Goal: Information Seeking & Learning: Learn about a topic

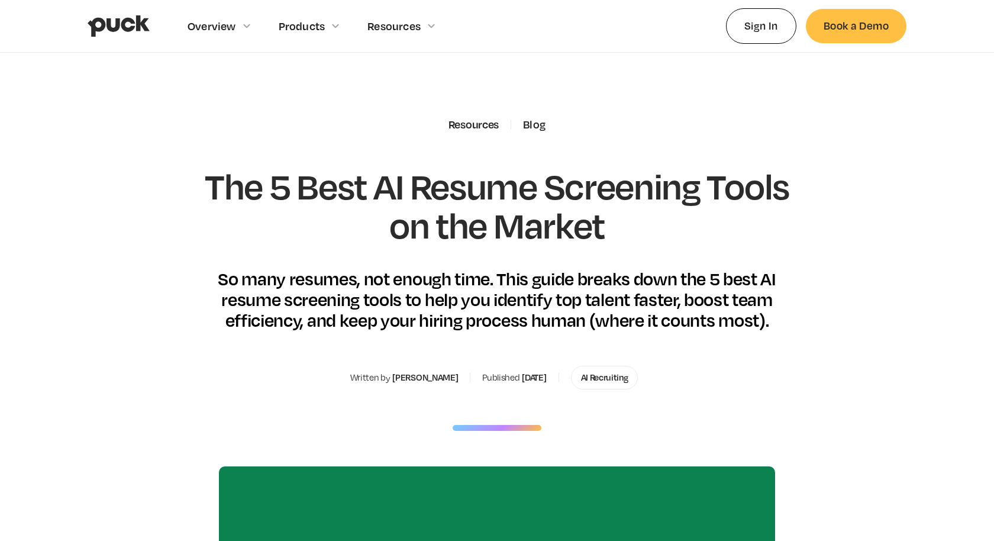
click at [134, 22] on img "home" at bounding box center [119, 26] width 62 height 22
